Goal: Task Accomplishment & Management: Manage account settings

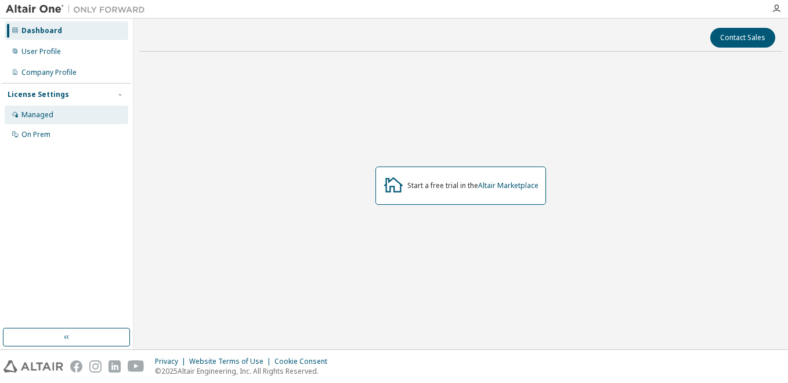
click at [83, 112] on div "Managed" at bounding box center [67, 115] width 124 height 19
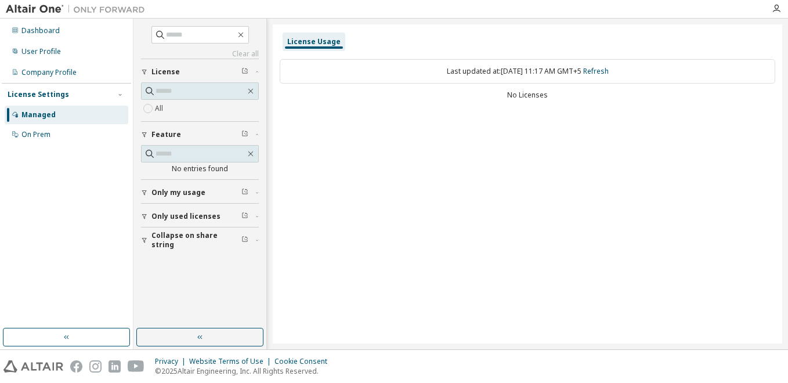
click at [190, 188] on span "Only my usage" at bounding box center [178, 192] width 54 height 9
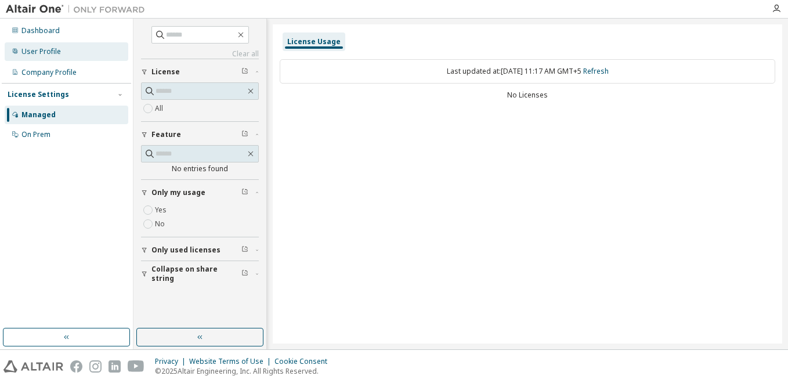
click at [37, 49] on div "User Profile" at bounding box center [40, 51] width 39 height 9
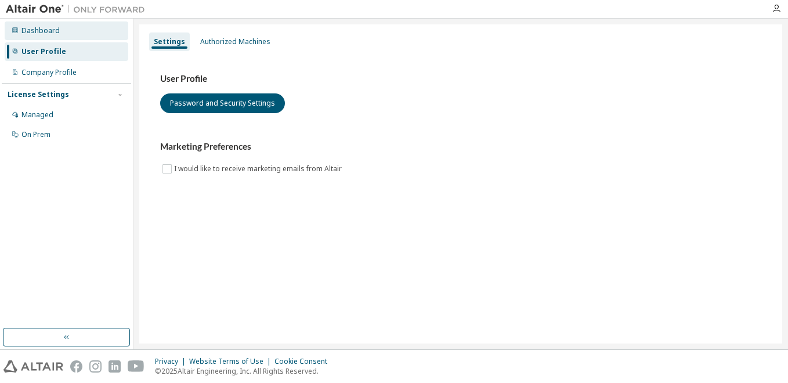
click at [71, 35] on div "Dashboard" at bounding box center [67, 30] width 124 height 19
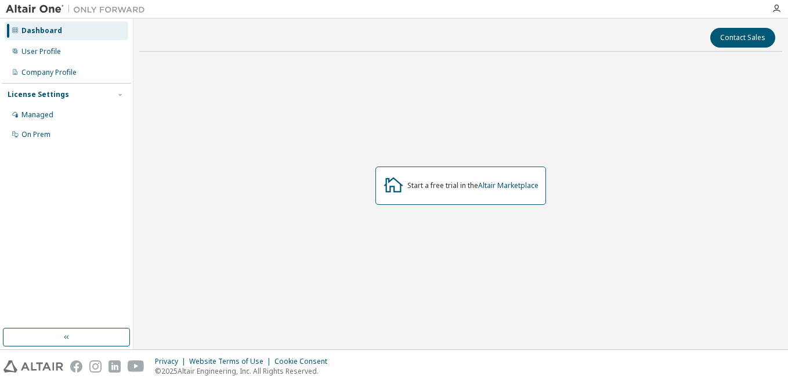
click at [783, 12] on div at bounding box center [776, 8] width 23 height 9
click at [780, 9] on icon "button" at bounding box center [776, 8] width 9 height 9
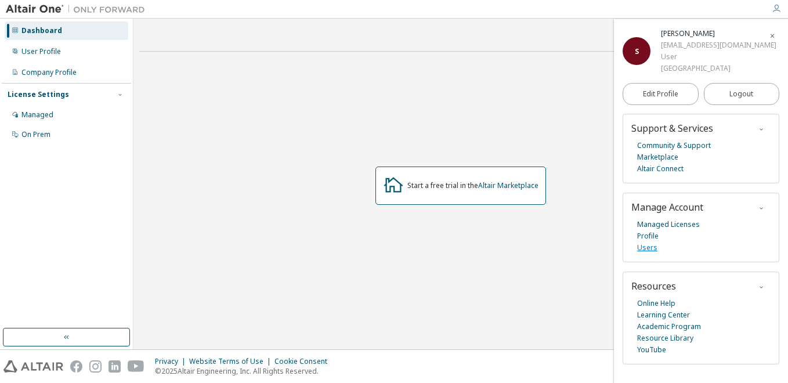
click at [652, 250] on link "Users" at bounding box center [647, 248] width 20 height 12
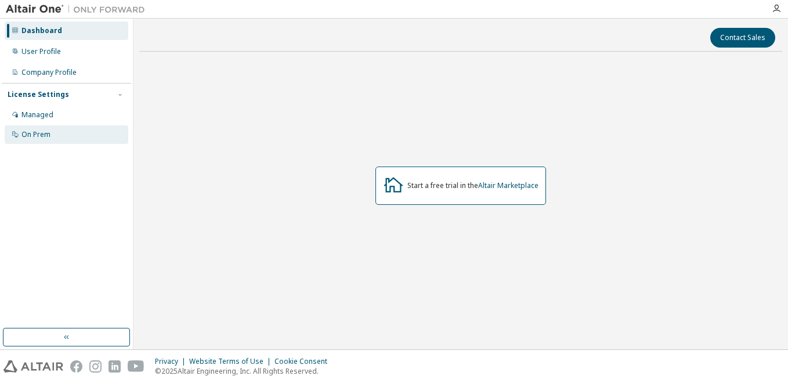
click at [34, 137] on div "On Prem" at bounding box center [35, 134] width 29 height 9
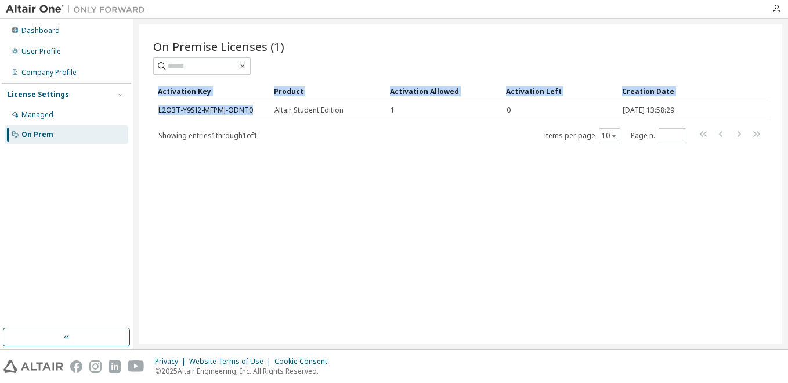
drag, startPoint x: 254, startPoint y: 110, endPoint x: 148, endPoint y: 109, distance: 106.2
click at [148, 109] on div "On Premise Licenses (1) Clear Load Save Save As Field Operator Value Select fil…" at bounding box center [460, 183] width 643 height 319
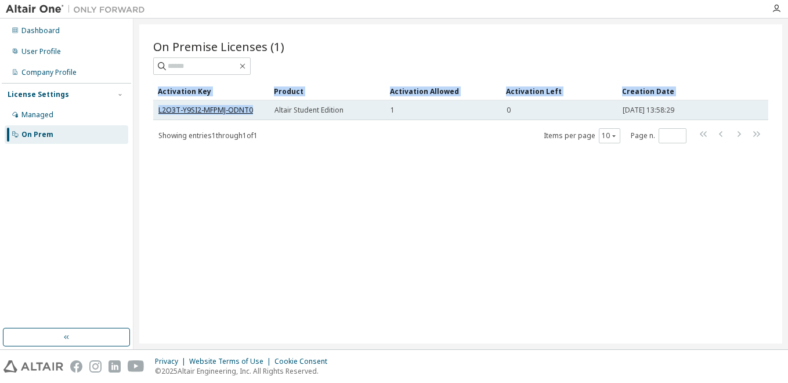
drag, startPoint x: 148, startPoint y: 109, endPoint x: 166, endPoint y: 109, distance: 18.0
click at [166, 109] on link "L2O3T-Y9SI2-MFPMJ-ODNT0" at bounding box center [205, 110] width 95 height 10
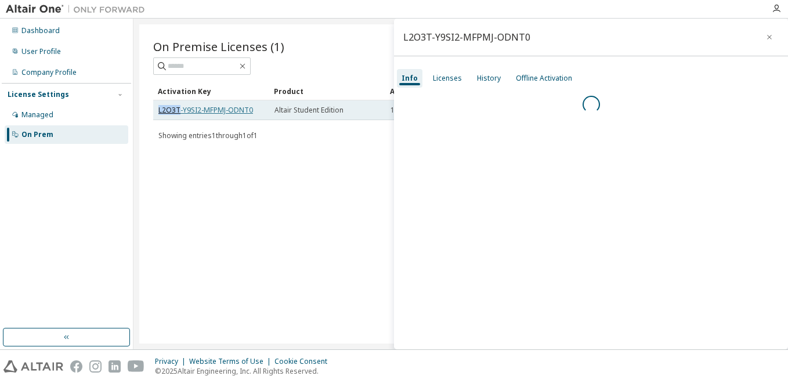
click at [166, 109] on link "L2O3T-Y9SI2-MFPMJ-ODNT0" at bounding box center [205, 110] width 95 height 10
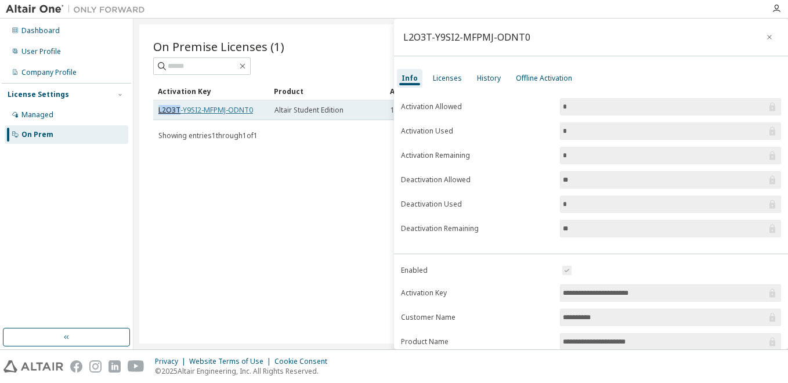
click at [166, 109] on link "L2O3T-Y9SI2-MFPMJ-ODNT0" at bounding box center [205, 110] width 95 height 10
drag, startPoint x: 165, startPoint y: 108, endPoint x: 257, endPoint y: 113, distance: 91.8
click at [257, 113] on div "On Premise Licenses (1) Clear Load Save Save As Field Operator Value Select fil…" at bounding box center [460, 183] width 643 height 319
click at [257, 113] on div "L2O3T-Y9SI2-MFPMJ-ODNT0" at bounding box center [211, 110] width 106 height 9
drag, startPoint x: 246, startPoint y: 110, endPoint x: 155, endPoint y: 115, distance: 90.6
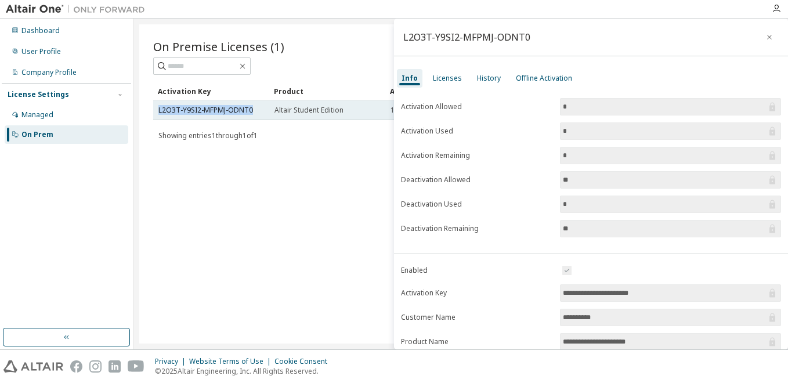
click at [155, 115] on td "L2O3T-Y9SI2-MFPMJ-ODNT0" at bounding box center [211, 110] width 116 height 20
copy link "L2O3T-Y9SI2-MFPMJ-ODNT0"
